Goal: Find specific page/section: Find specific page/section

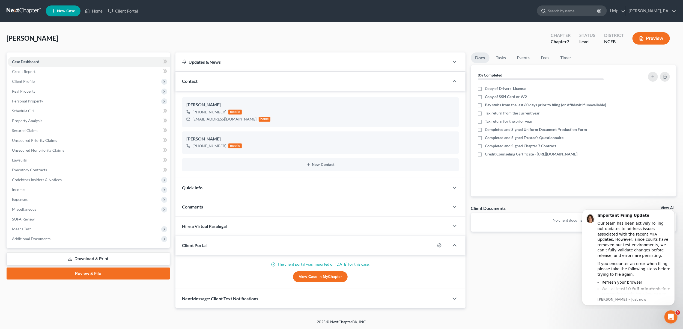
click at [593, 9] on input "search" at bounding box center [573, 11] width 50 height 10
type input "[PERSON_NAME]"
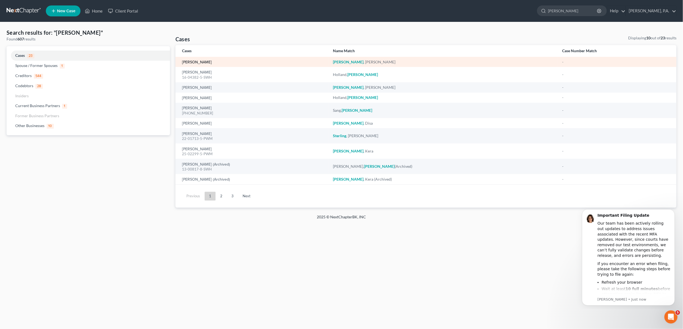
click at [183, 60] on link "[PERSON_NAME]" at bounding box center [197, 62] width 30 height 4
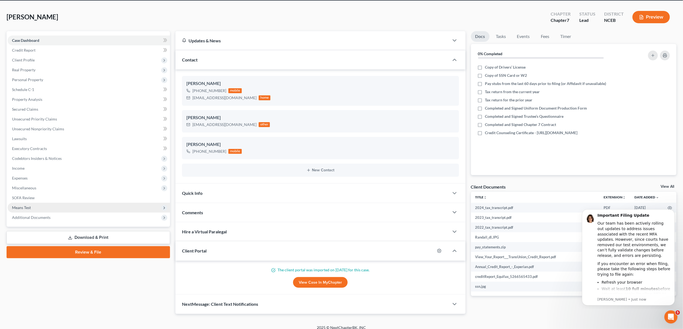
scroll to position [26, 0]
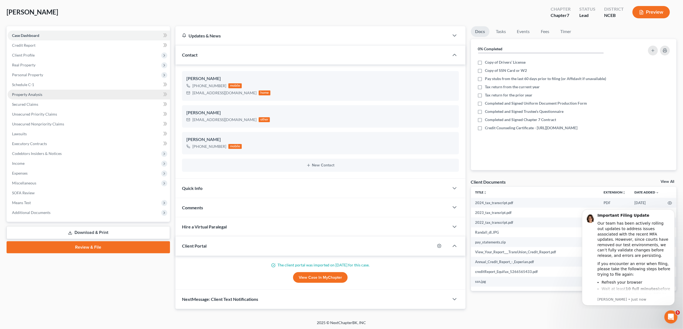
click at [23, 94] on span "Property Analysis" at bounding box center [27, 94] width 30 height 5
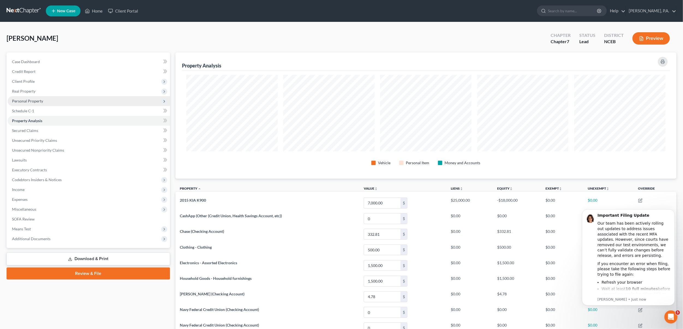
click at [24, 100] on span "Personal Property" at bounding box center [27, 101] width 31 height 5
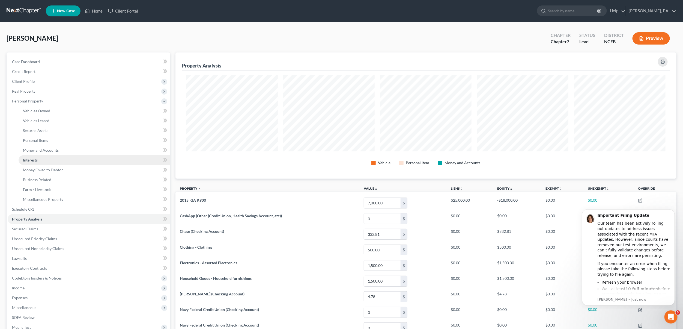
click at [34, 161] on span "Interests" at bounding box center [30, 159] width 15 height 5
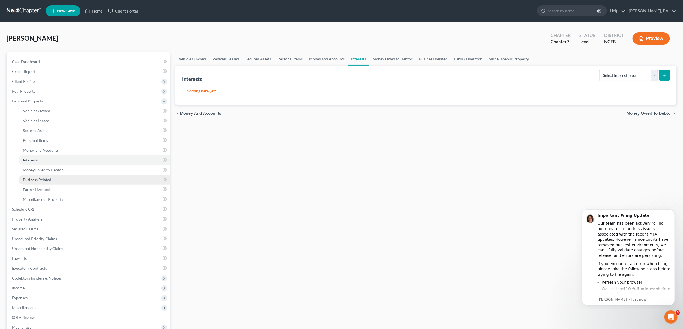
click at [30, 180] on span "Business Related" at bounding box center [37, 179] width 28 height 5
